Goal: Entertainment & Leisure: Consume media (video, audio)

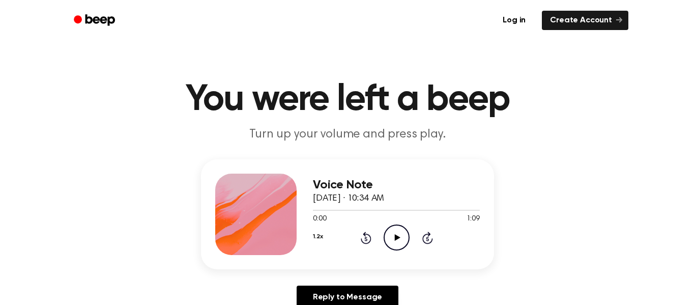
click at [397, 237] on icon at bounding box center [397, 237] width 6 height 7
click at [367, 239] on icon at bounding box center [365, 238] width 3 height 4
click at [366, 238] on icon at bounding box center [365, 238] width 3 height 4
click at [362, 250] on div "1.2x Rewind 5 seconds Pause Audio Skip 5 seconds" at bounding box center [396, 237] width 167 height 26
click at [366, 238] on icon at bounding box center [365, 238] width 3 height 4
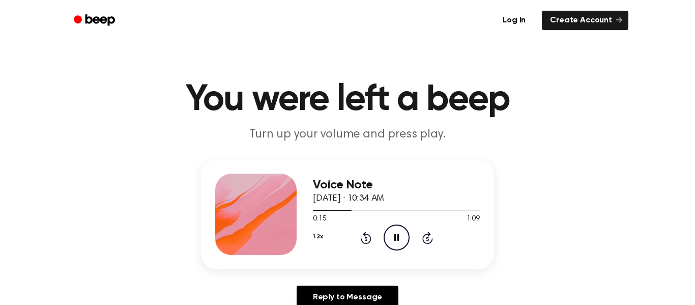
click at [366, 238] on icon at bounding box center [365, 238] width 3 height 4
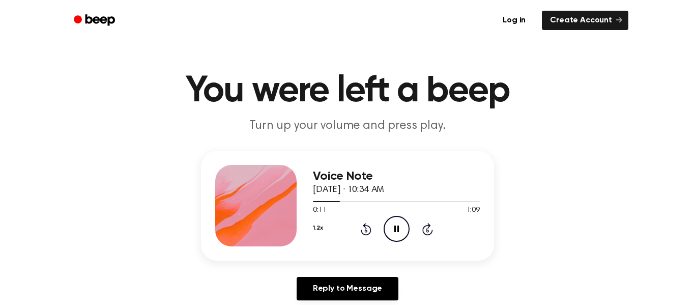
click at [366, 230] on icon at bounding box center [365, 230] width 3 height 4
click at [363, 230] on icon "Rewind 5 seconds" at bounding box center [365, 228] width 11 height 13
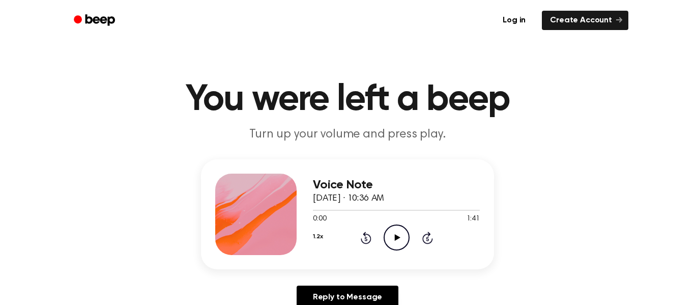
click at [392, 241] on icon "Play Audio" at bounding box center [396, 237] width 26 height 26
